Goal: Obtain resource: Download file/media

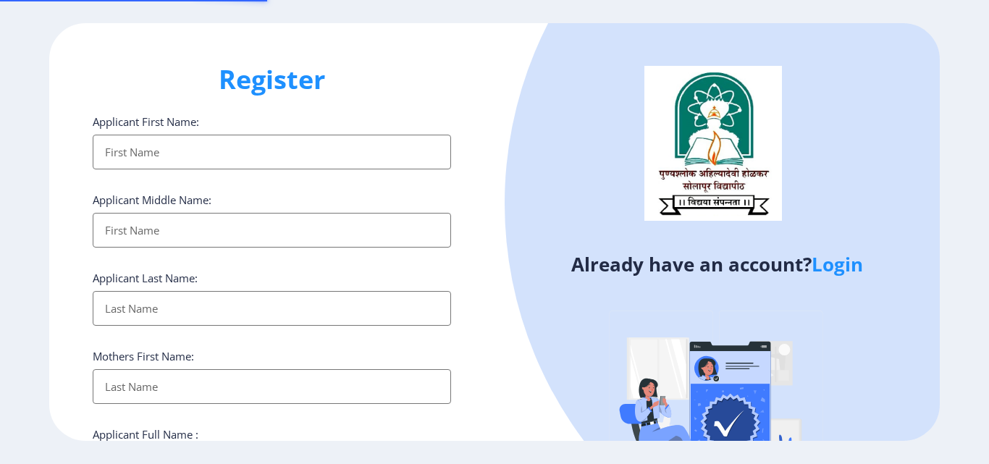
select select
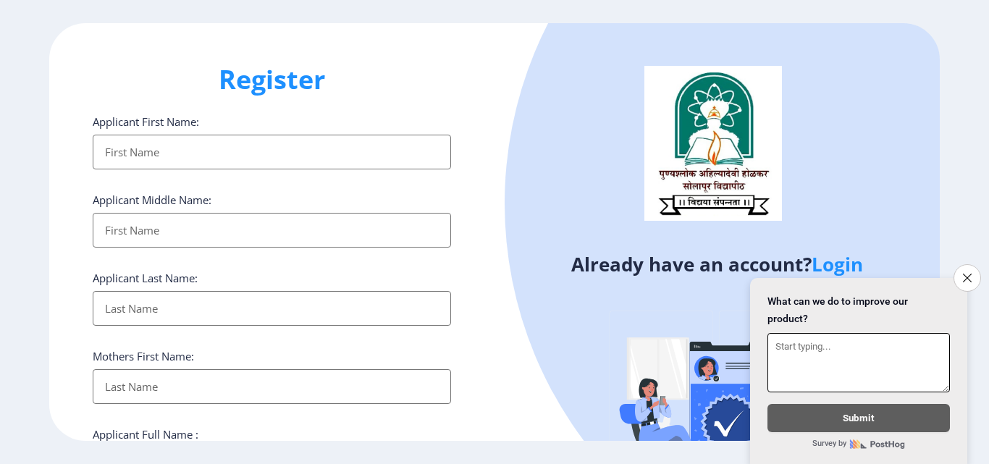
drag, startPoint x: 972, startPoint y: 266, endPoint x: 925, endPoint y: 266, distance: 47.1
click at [972, 266] on button "Close survey" at bounding box center [968, 278] width 28 height 28
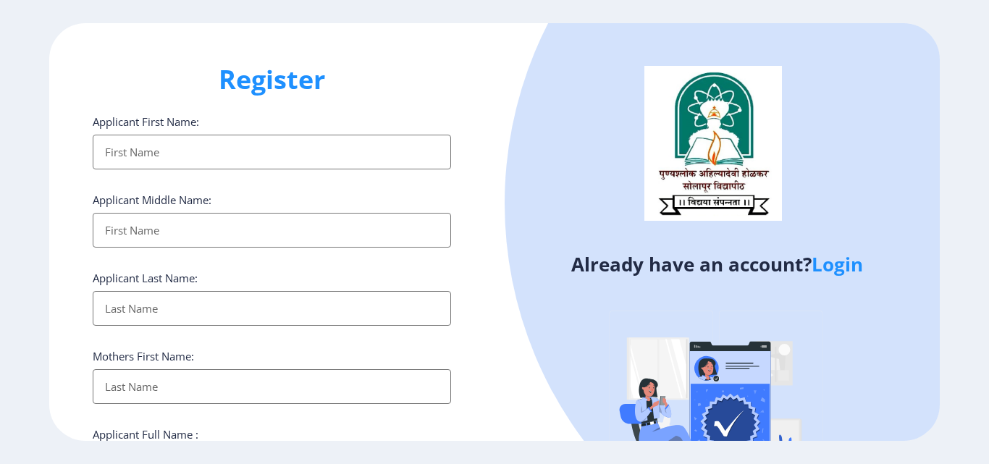
click at [850, 262] on link "Login" at bounding box center [837, 264] width 51 height 26
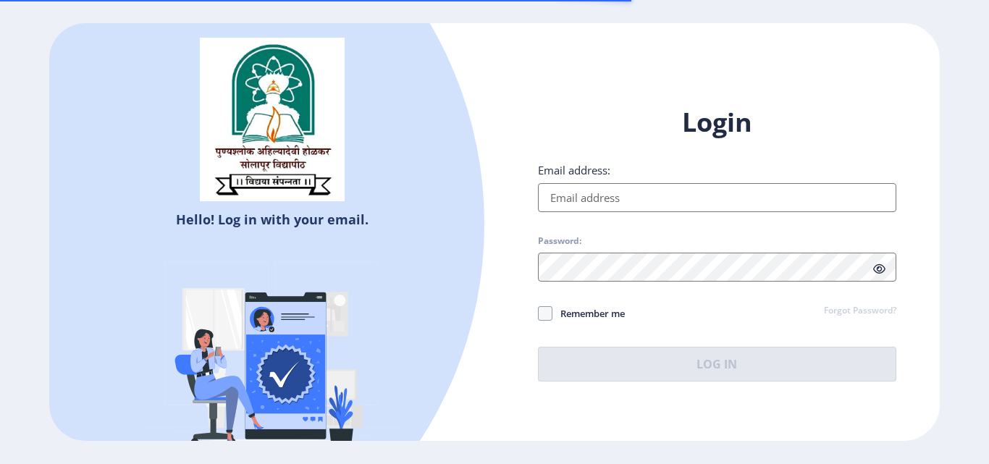
click at [658, 182] on div "Email address:" at bounding box center [717, 187] width 358 height 49
click at [669, 193] on input "Email address:" at bounding box center [717, 197] width 358 height 29
type input "[EMAIL_ADDRESS][DOMAIN_NAME]"
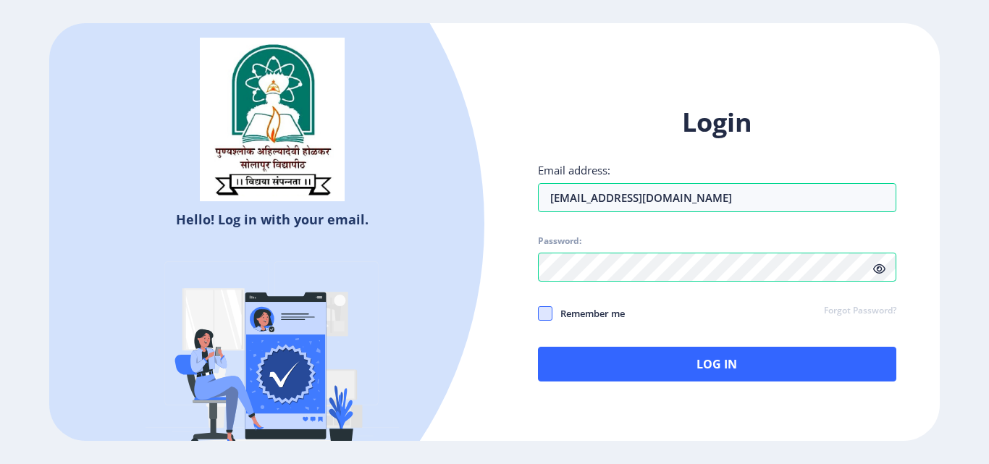
click at [549, 308] on span at bounding box center [545, 313] width 14 height 14
click at [539, 314] on input "Remember me" at bounding box center [538, 314] width 1 height 1
checkbox input "true"
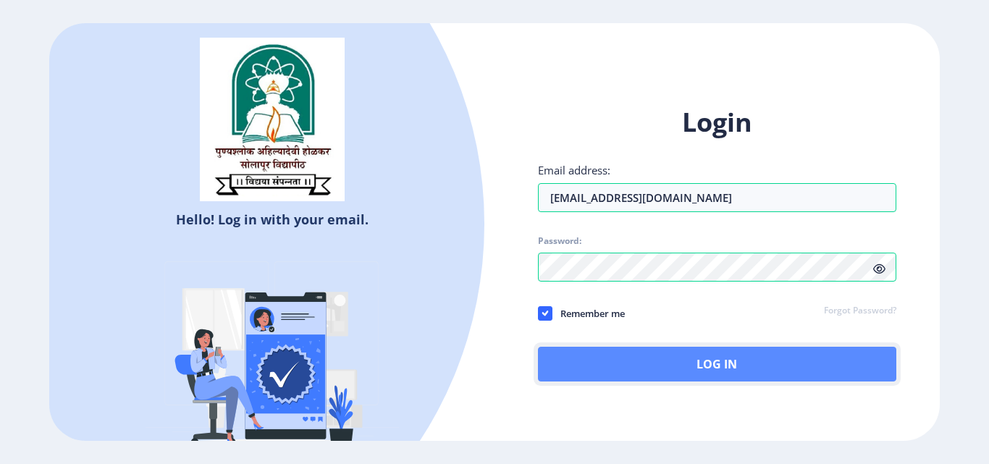
click at [613, 361] on button "Log In" at bounding box center [717, 364] width 358 height 35
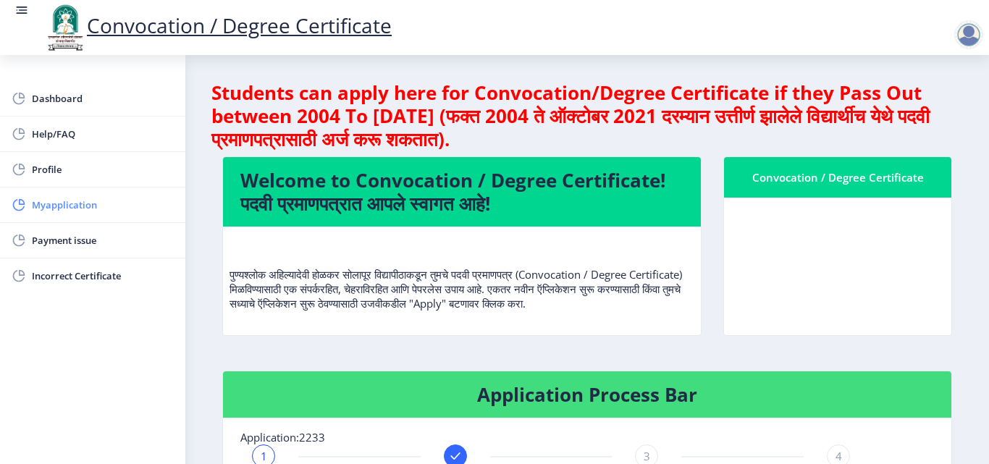
click at [135, 204] on span "Myapplication" at bounding box center [103, 204] width 142 height 17
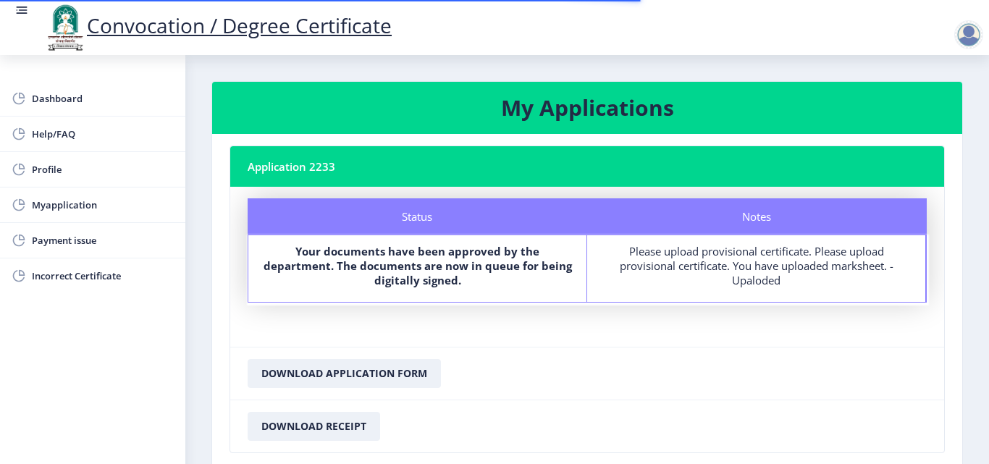
scroll to position [98, 0]
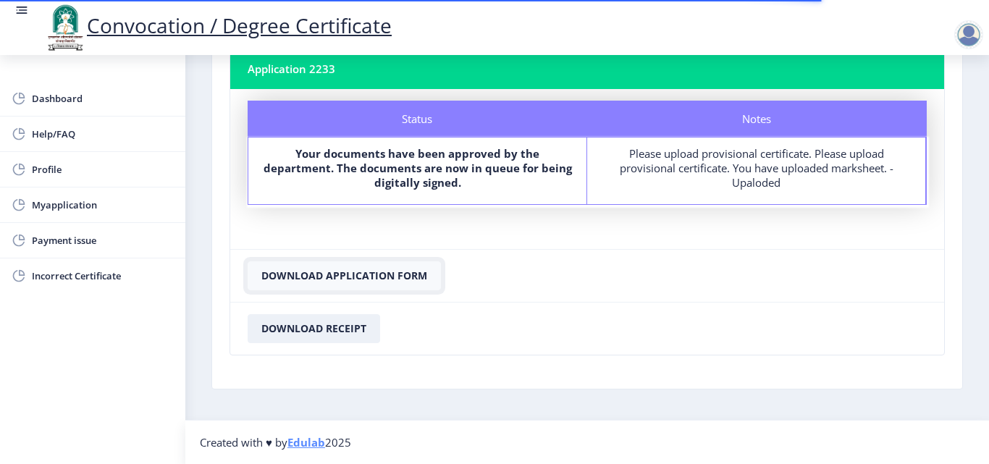
click at [374, 275] on button "Download Application Form" at bounding box center [344, 275] width 193 height 29
